Goal: Find specific page/section: Find specific page/section

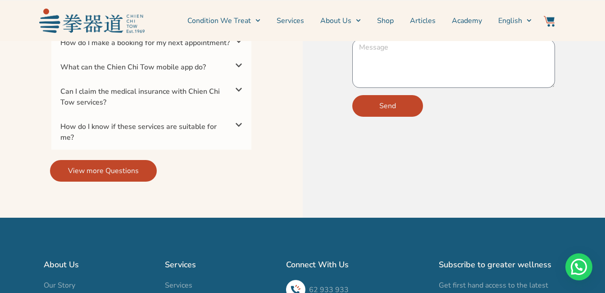
scroll to position [3019, 0]
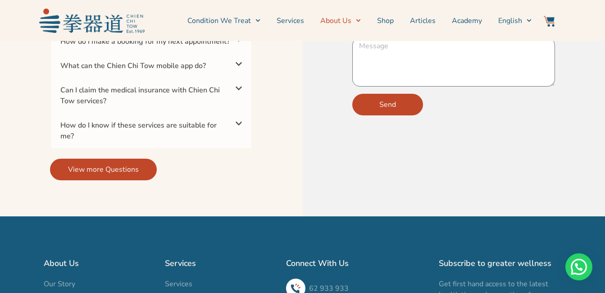
click at [335, 18] on link "About Us" at bounding box center [340, 20] width 41 height 23
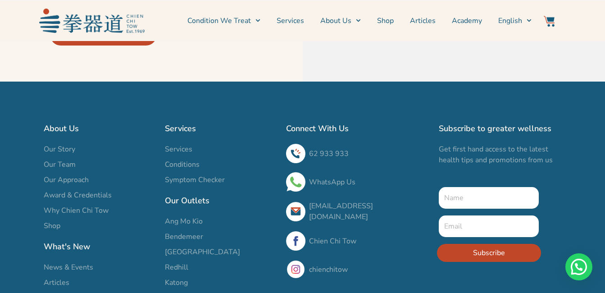
scroll to position [3154, 0]
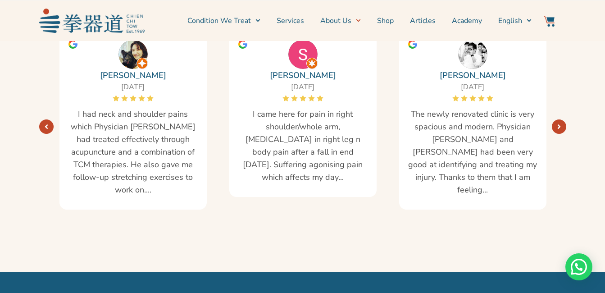
scroll to position [1796, 0]
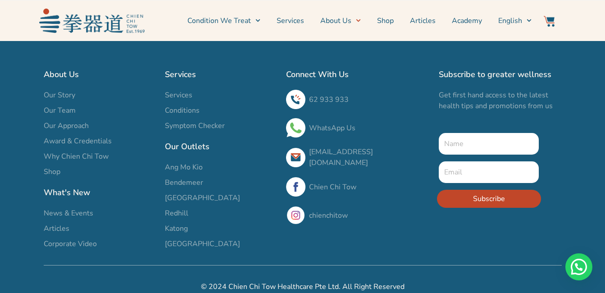
click at [182, 162] on span "Ang Mo Kio" at bounding box center [184, 167] width 38 height 11
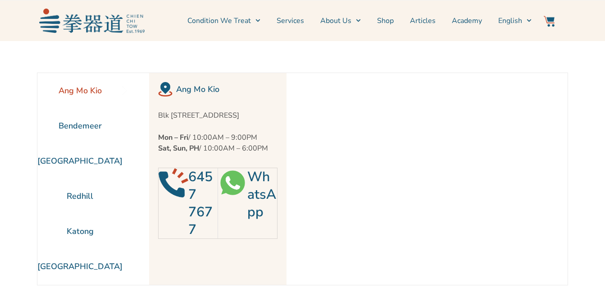
scroll to position [41, 0]
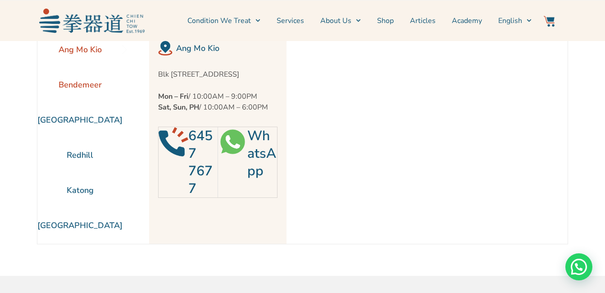
click at [83, 78] on li "Bendemeer" at bounding box center [79, 84] width 85 height 35
click at [73, 118] on li "[GEOGRAPHIC_DATA]" at bounding box center [79, 119] width 85 height 35
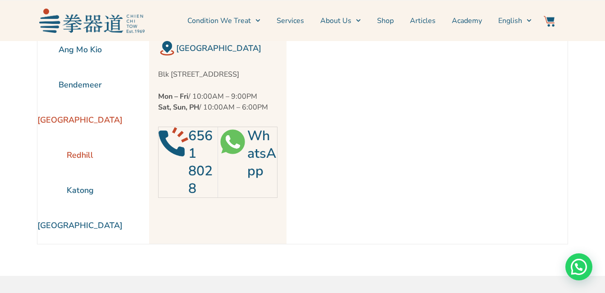
click at [68, 155] on li "Redhill" at bounding box center [79, 154] width 85 height 35
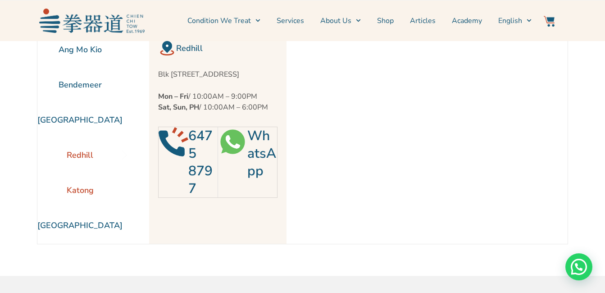
click at [72, 189] on li "Katong" at bounding box center [79, 190] width 85 height 35
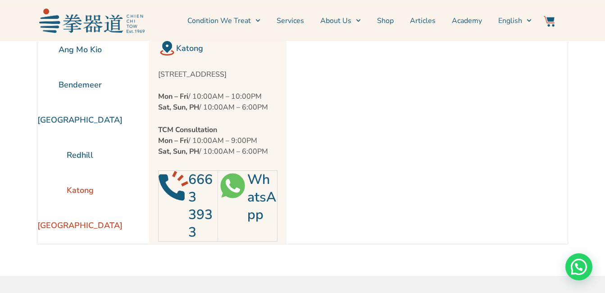
click at [77, 224] on li "[GEOGRAPHIC_DATA]" at bounding box center [79, 225] width 85 height 35
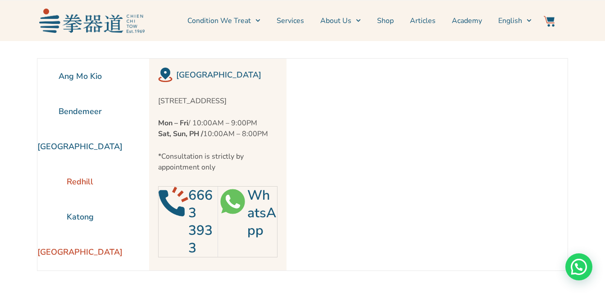
scroll to position [0, 0]
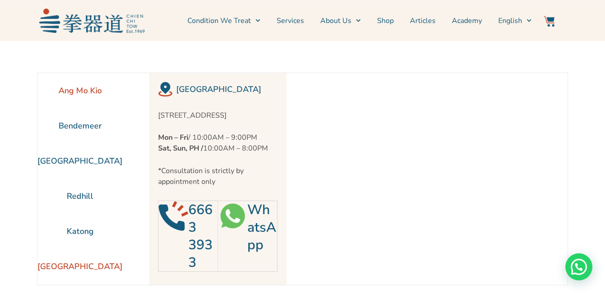
click at [85, 90] on li "Ang Mo Kio" at bounding box center [79, 90] width 85 height 35
